Goal: Find specific page/section: Find specific page/section

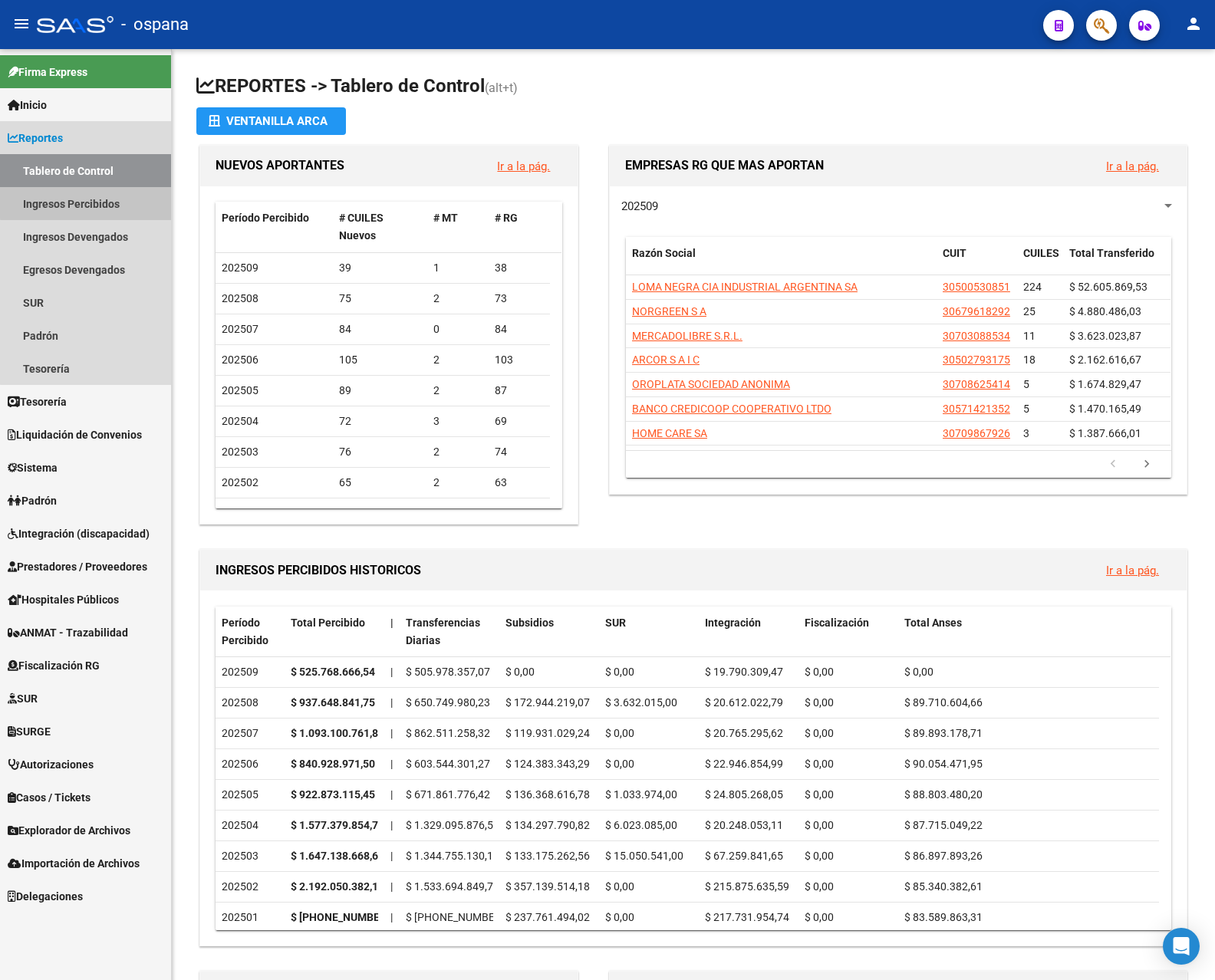
click at [110, 201] on link "Ingresos Percibidos" at bounding box center [86, 204] width 171 height 33
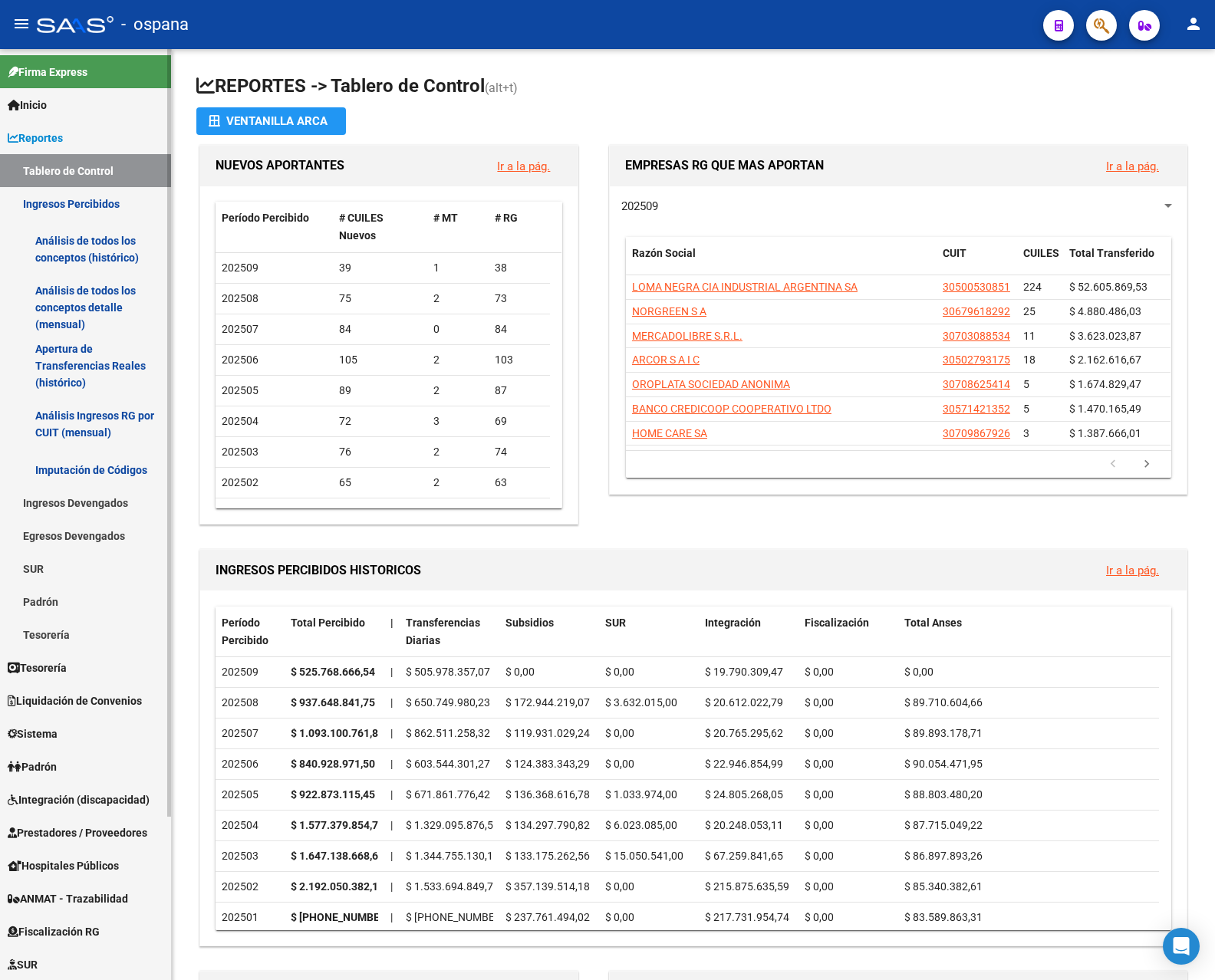
click at [85, 297] on link "Análisis de todos los conceptos detalle (mensual)" at bounding box center [86, 307] width 171 height 59
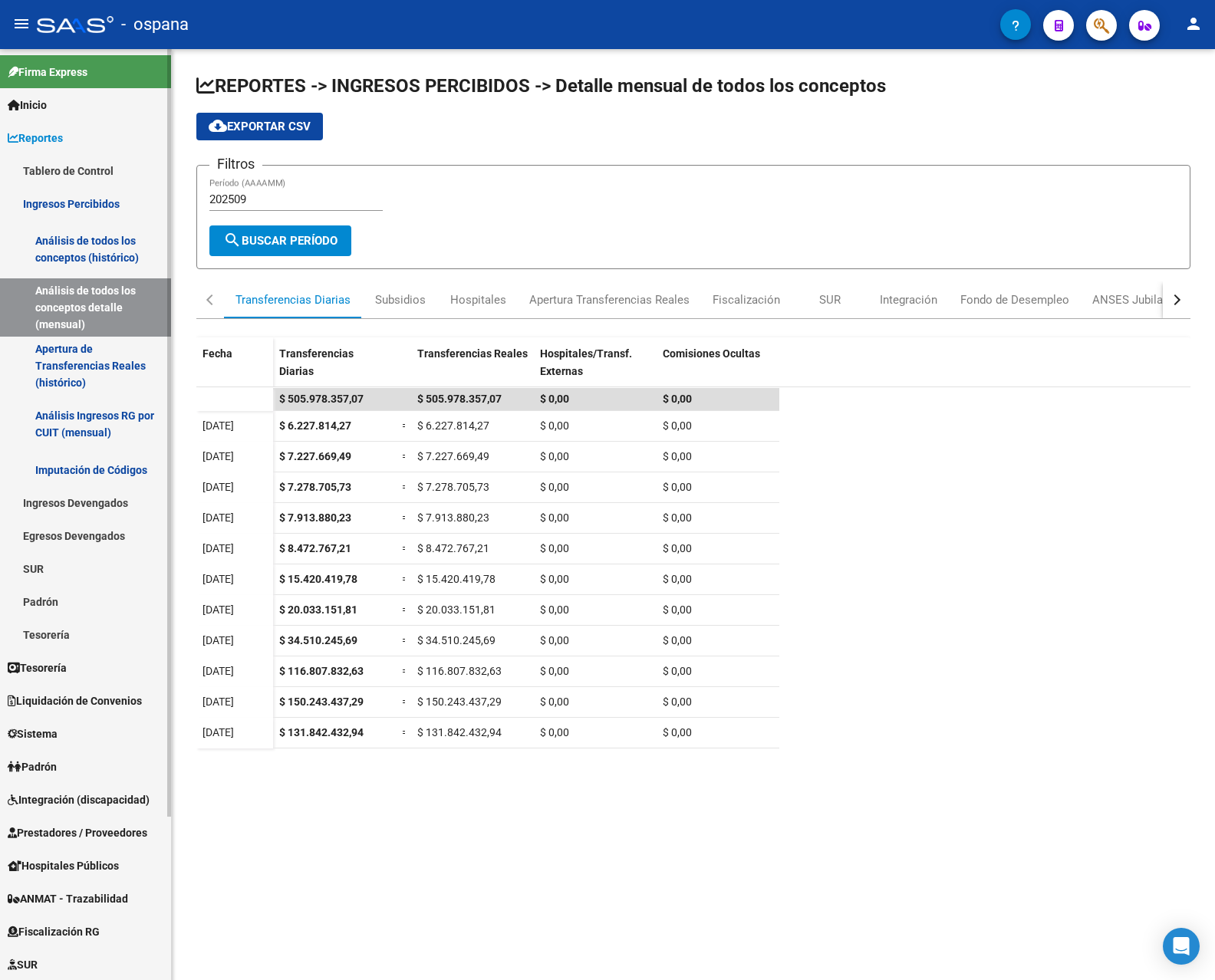
click at [76, 235] on link "Análisis de todos los conceptos (histórico)" at bounding box center [86, 249] width 171 height 59
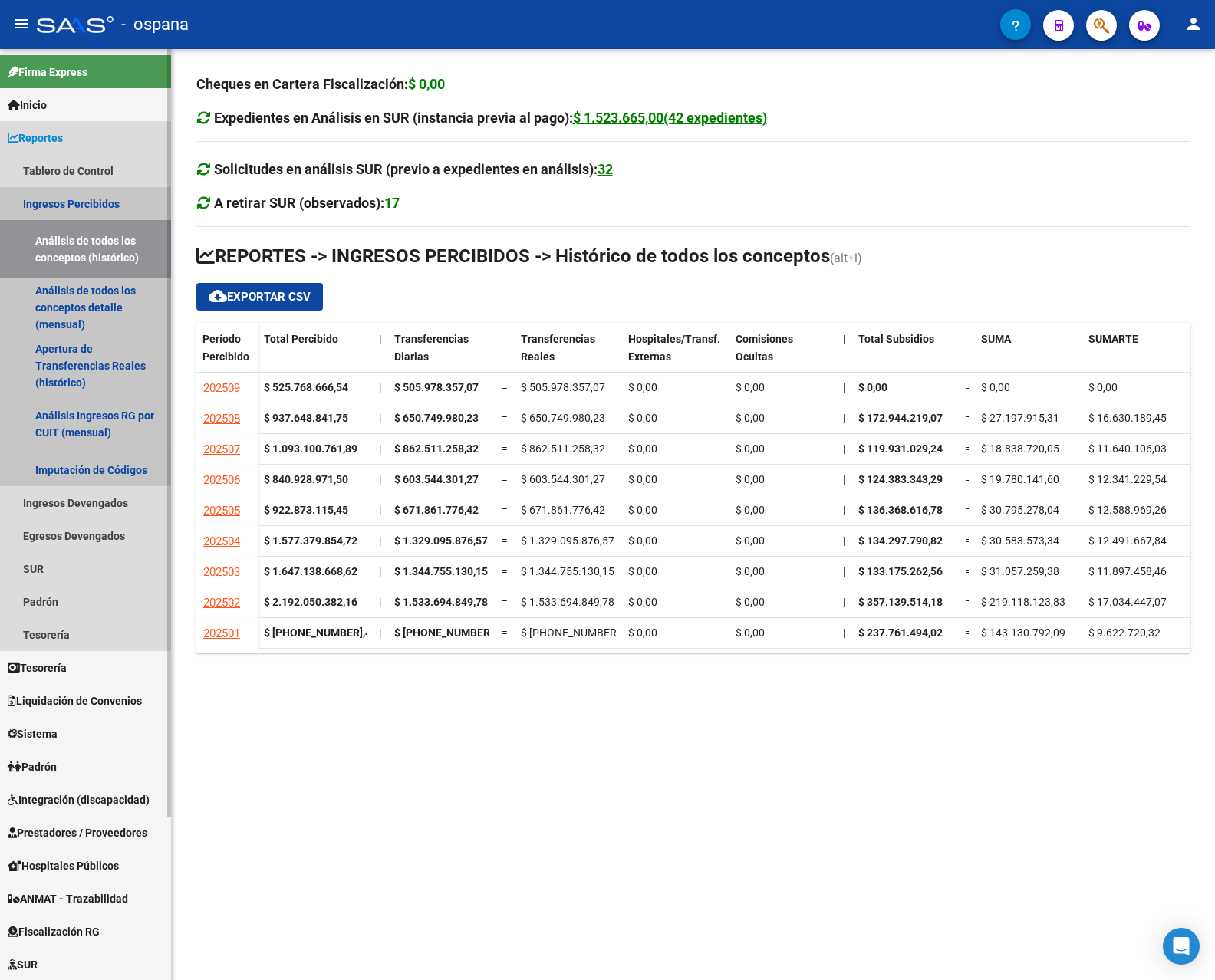
click at [53, 200] on link "Ingresos Percibidos" at bounding box center [86, 204] width 171 height 33
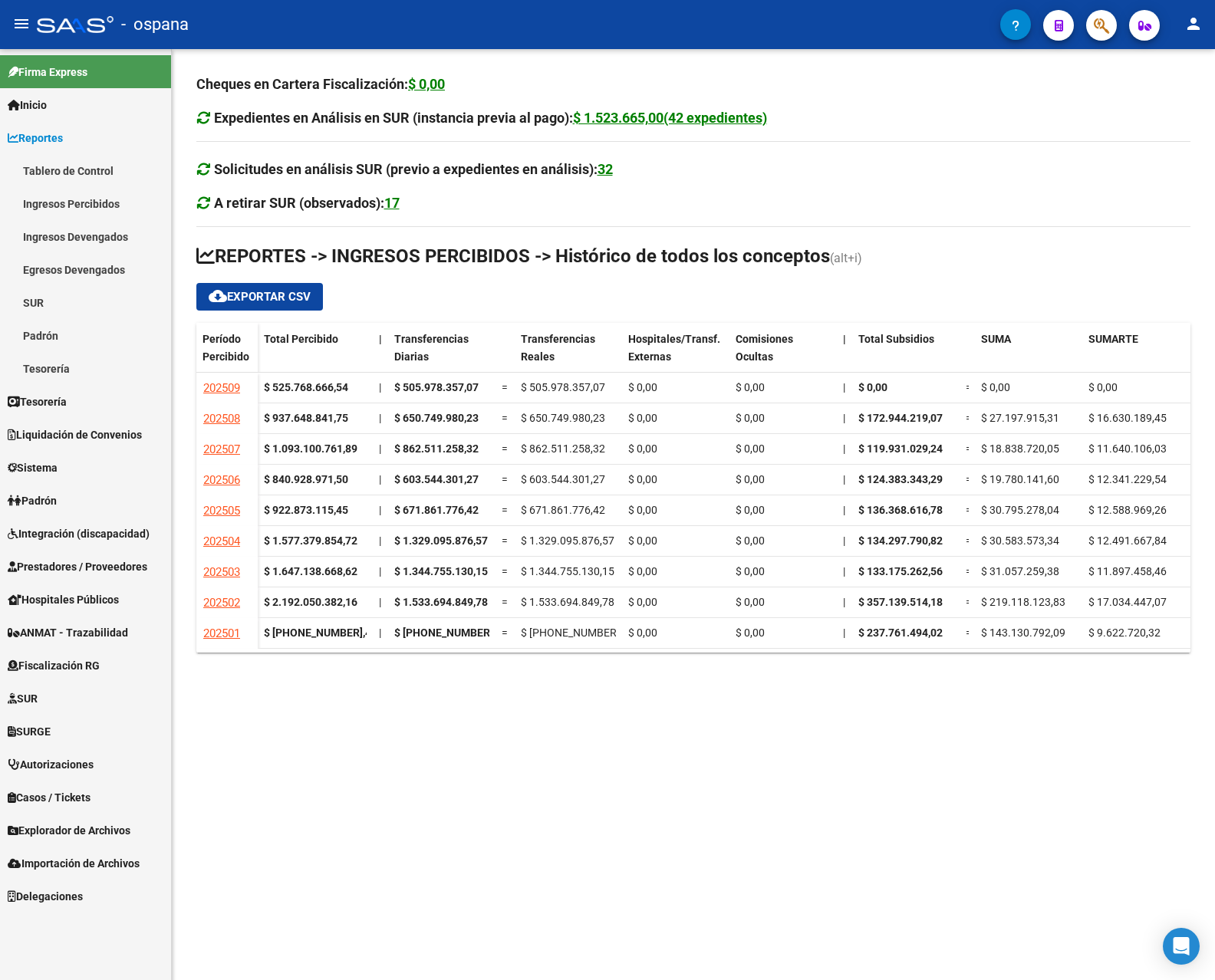
click at [69, 167] on link "Tablero de Control" at bounding box center [86, 170] width 171 height 33
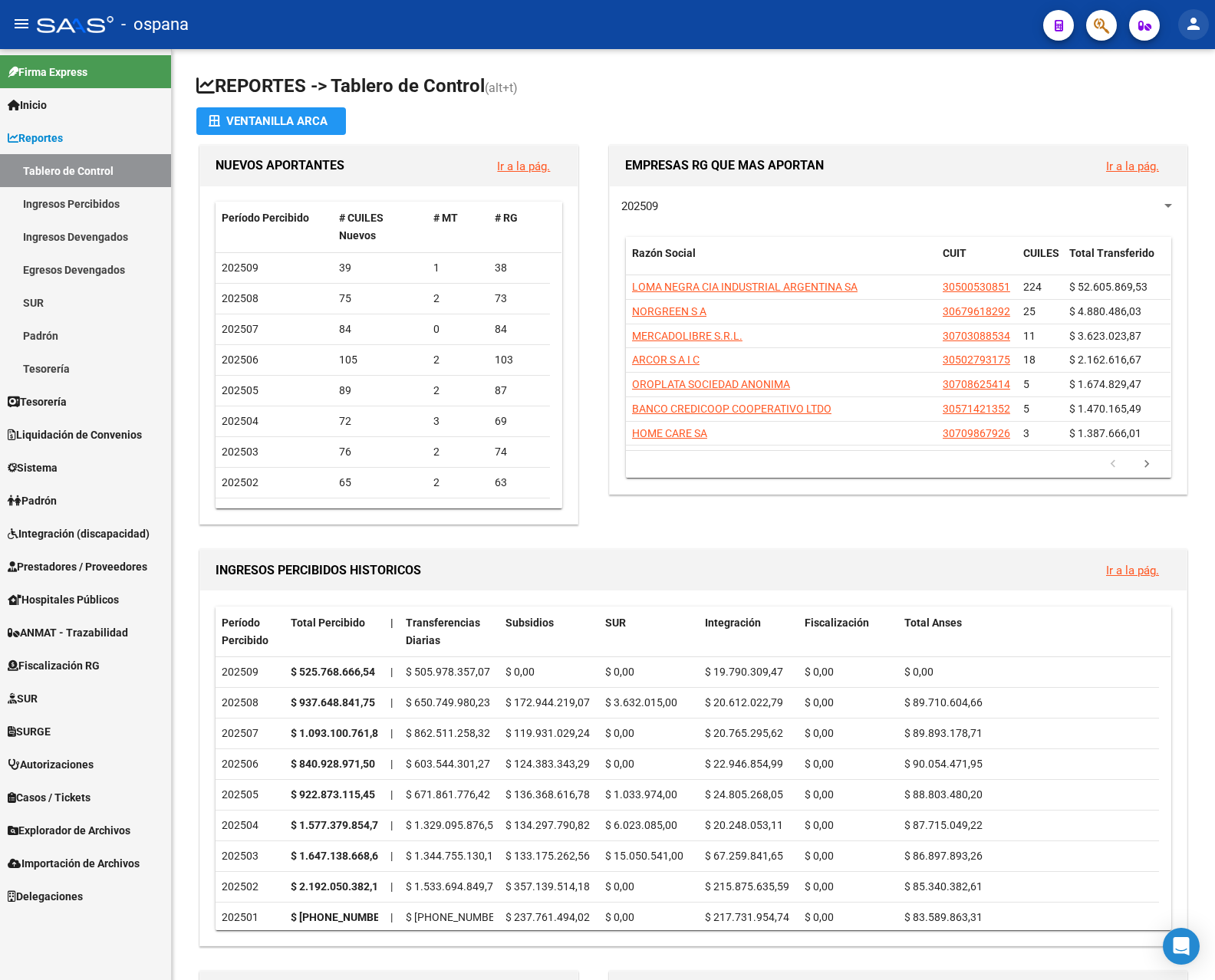
click at [1190, 25] on mat-icon "person" at bounding box center [1193, 23] width 18 height 18
click at [1159, 97] on button "exit_to_app Salir" at bounding box center [1161, 101] width 93 height 37
